Goal: Check status

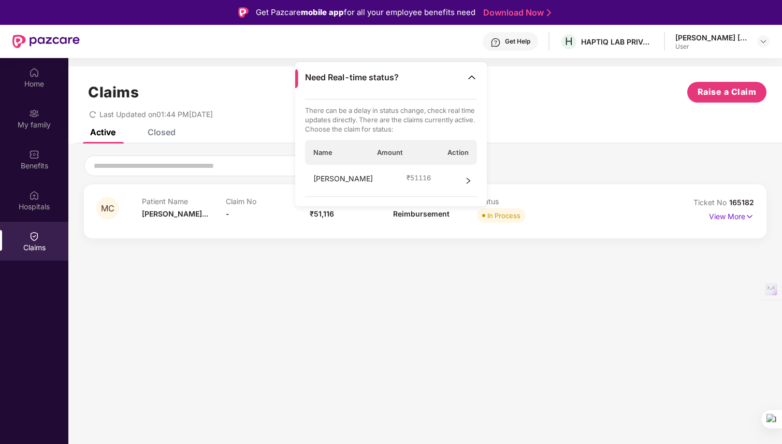
scroll to position [58, 0]
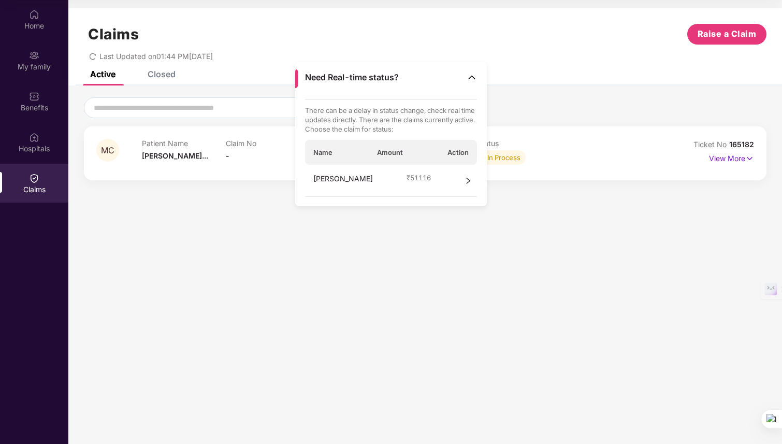
click at [511, 97] on div at bounding box center [425, 107] width 683 height 21
click at [171, 155] on span "[PERSON_NAME]..." at bounding box center [175, 155] width 66 height 9
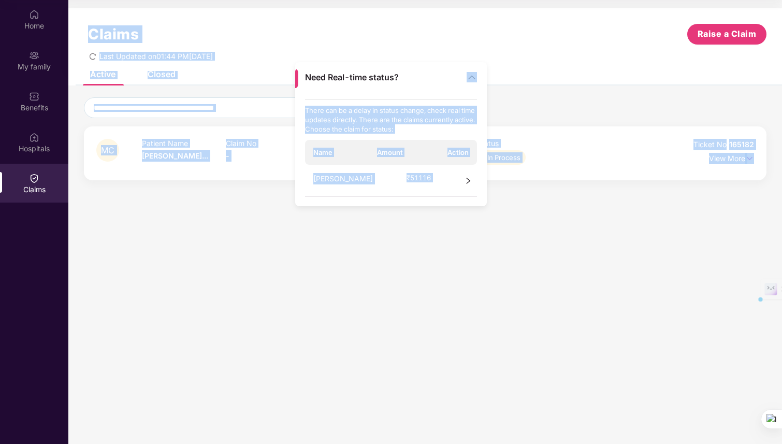
drag, startPoint x: 425, startPoint y: 76, endPoint x: 716, endPoint y: 390, distance: 428.2
click at [718, 392] on main "Need Real-time status? There can be a delay in status change, check real time u…" at bounding box center [425, 222] width 714 height 444
click at [716, 390] on section "Claims Raise a Claim Last Updated on 01:44 PM[DATE] Active Closed MC Patient Na…" at bounding box center [425, 222] width 714 height 444
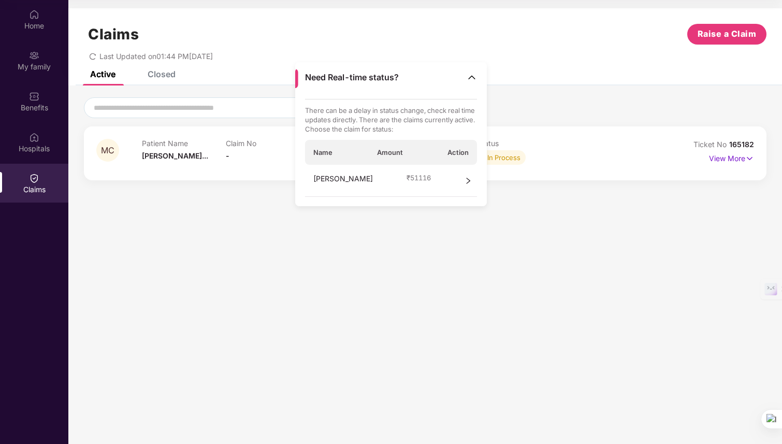
click at [475, 77] on img at bounding box center [472, 77] width 10 height 10
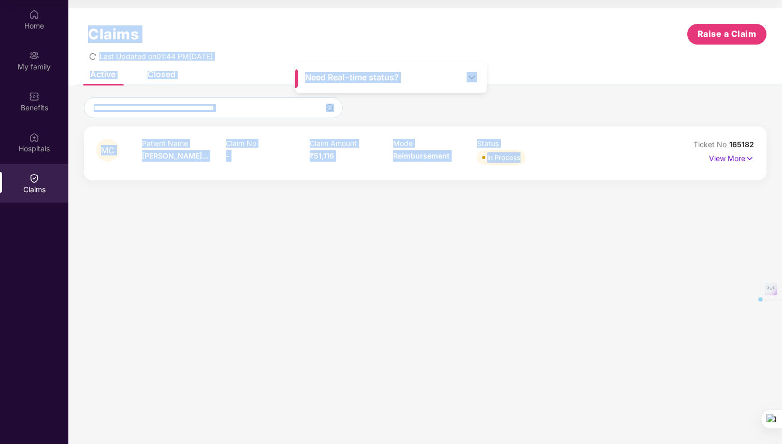
drag, startPoint x: 441, startPoint y: 80, endPoint x: 677, endPoint y: 150, distance: 245.9
click at [677, 150] on main "Need Real-time status? Claims Raise a Claim Last Updated on 01:44 PM[DATE] Acti…" at bounding box center [425, 222] width 714 height 444
click at [503, 140] on p "Status" at bounding box center [519, 143] width 84 height 9
drag, startPoint x: 434, startPoint y: 77, endPoint x: 587, endPoint y: 207, distance: 201.5
click at [587, 236] on main "Need Real-time status? Claims Raise a Claim Last Updated on 01:44 PM[DATE] Acti…" at bounding box center [425, 222] width 714 height 444
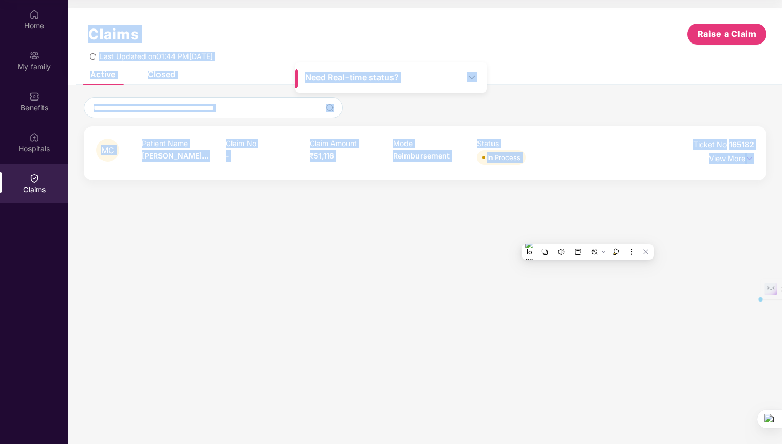
click at [587, 207] on section "Claims Raise a Claim Last Updated on 01:44 PM[DATE] Active Closed MC Patient Na…" at bounding box center [425, 222] width 714 height 444
